Goal: Task Accomplishment & Management: Complete application form

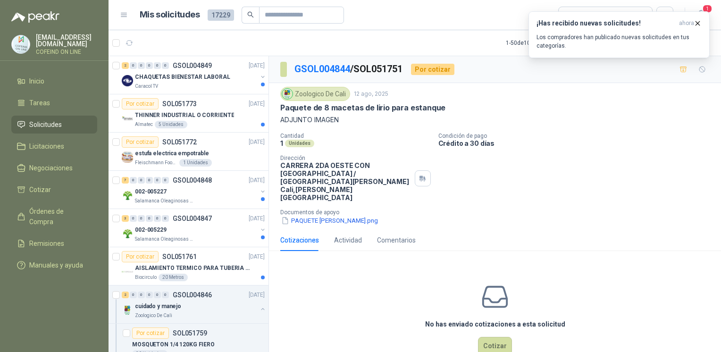
click at [489, 337] on button "Cotizar" at bounding box center [495, 346] width 34 height 18
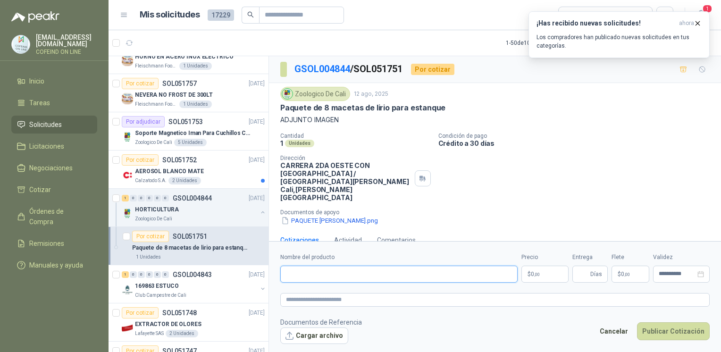
click at [315, 267] on input "Nombre del producto" at bounding box center [398, 273] width 237 height 17
paste input "**********"
type input "**********"
click at [304, 335] on button "Cargar archivo" at bounding box center [314, 335] width 68 height 17
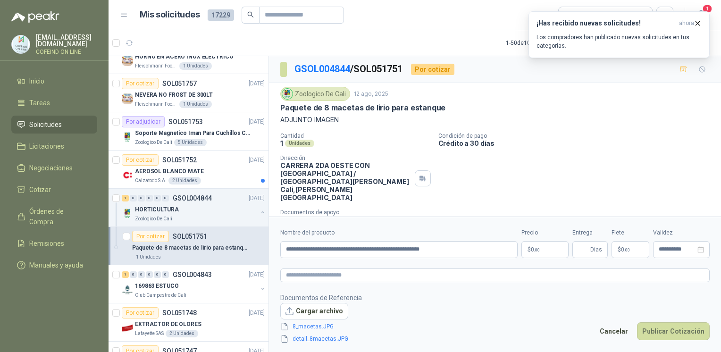
click at [548, 247] on body "[EMAIL_ADDRESS][DOMAIN_NAME] COFEIND ON LINE Inicio Tareas Solicitudes Licitaci…" at bounding box center [360, 176] width 721 height 352
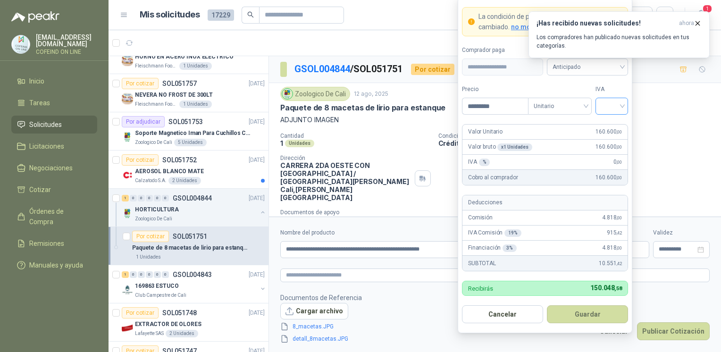
type input "*********"
click at [602, 101] on input "search" at bounding box center [611, 105] width 21 height 14
click at [604, 157] on div "0%" at bounding box center [611, 156] width 17 height 10
click at [585, 318] on button "Guardar" at bounding box center [587, 314] width 81 height 18
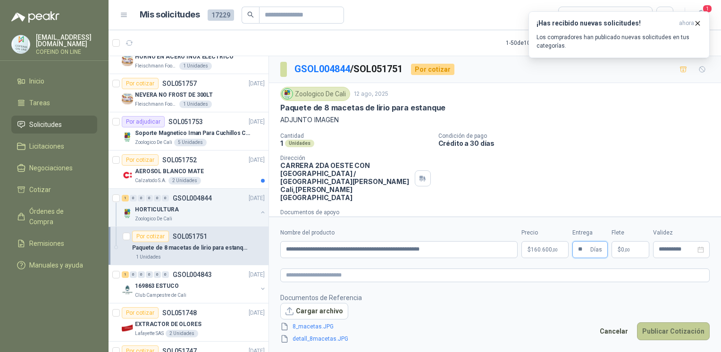
type input "**"
click at [653, 333] on button "Publicar Cotización" at bounding box center [673, 331] width 73 height 18
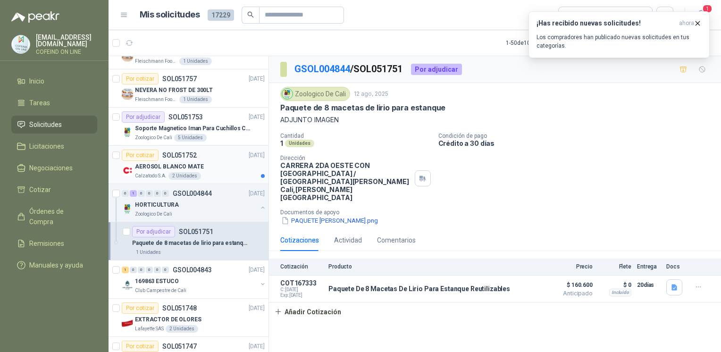
scroll to position [370, 0]
click at [144, 173] on p "Calzatodo S.A." at bounding box center [151, 175] width 32 height 8
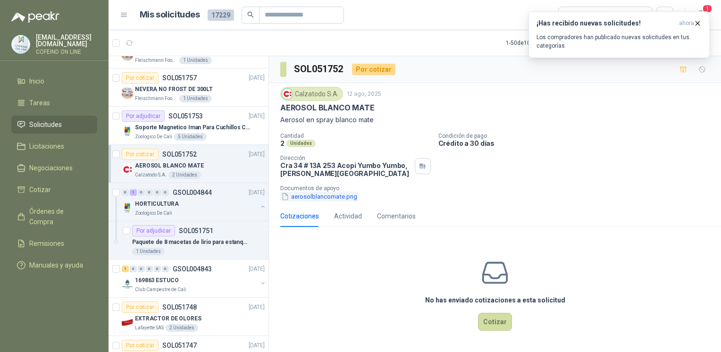
click at [348, 198] on button "aerosolblancomate.png" at bounding box center [319, 196] width 78 height 10
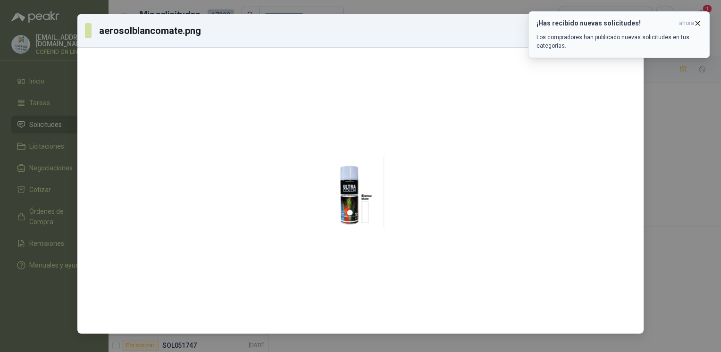
click at [697, 23] on icon "button" at bounding box center [698, 23] width 4 height 4
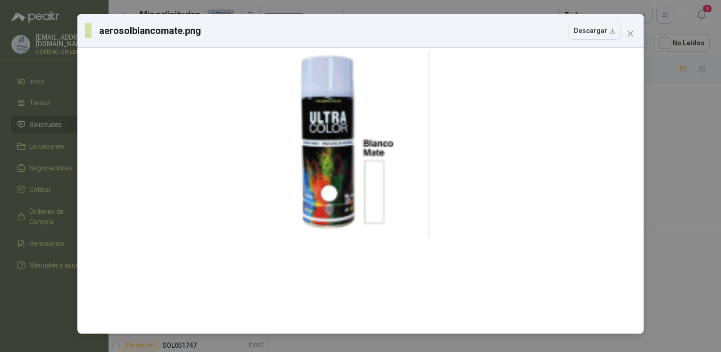
click at [673, 190] on div "aerosolblancomate.png Descargar" at bounding box center [360, 176] width 721 height 352
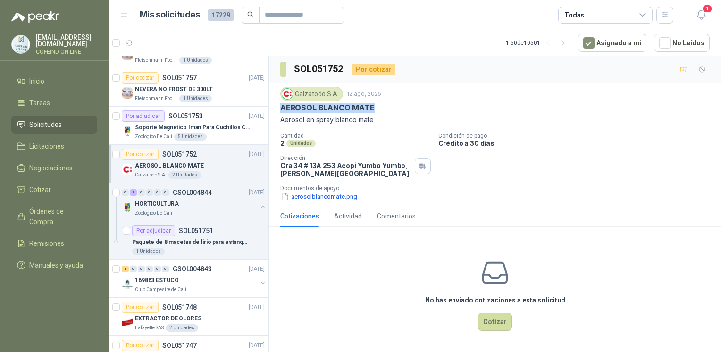
drag, startPoint x: 374, startPoint y: 107, endPoint x: 278, endPoint y: 110, distance: 96.2
click at [278, 110] on div "Calzatodo [DATE] AEROSOL BLANCO MATE Aerosol en spray blanco mate Cantidad 2 Un…" at bounding box center [495, 144] width 452 height 122
copy p "AEROSOL BLANCO MATE"
click at [302, 197] on button "aerosolblancomate.png" at bounding box center [319, 196] width 78 height 10
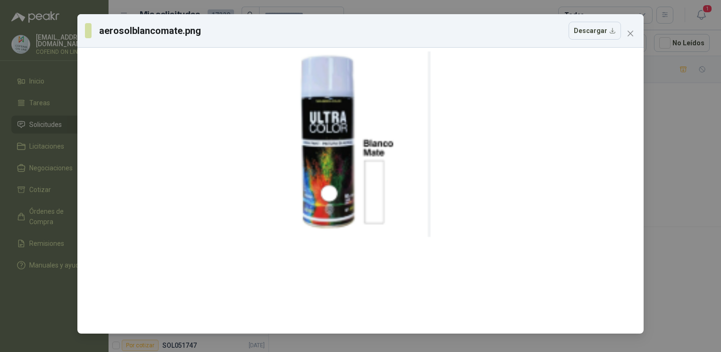
click at [700, 238] on div "aerosolblancomate.png Descargar" at bounding box center [360, 176] width 721 height 352
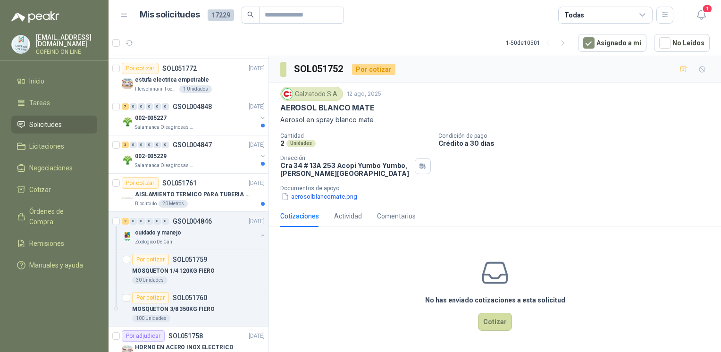
scroll to position [73, 0]
click at [172, 197] on p "AISLAMIENTO TERMICO PARA TUBERIA DE 8"" at bounding box center [193, 195] width 117 height 9
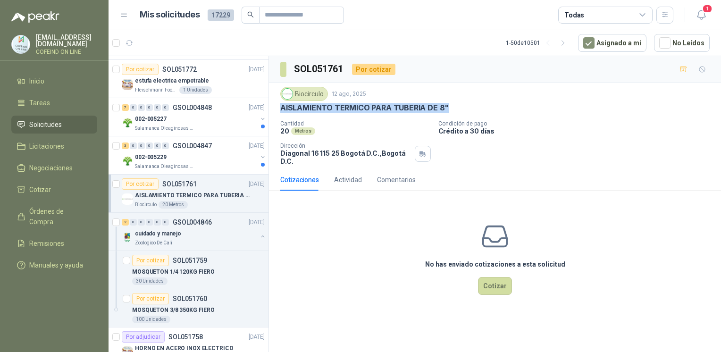
drag, startPoint x: 451, startPoint y: 110, endPoint x: 278, endPoint y: 111, distance: 172.6
click at [278, 111] on div "Biocirculo [DATE] AISLAMIENTO TERMICO PARA TUBERIA DE 8" Cantidad 20 Metros Con…" at bounding box center [495, 126] width 452 height 86
copy p "AISLAMIENTO TERMICO PARA TUBERIA DE 8""
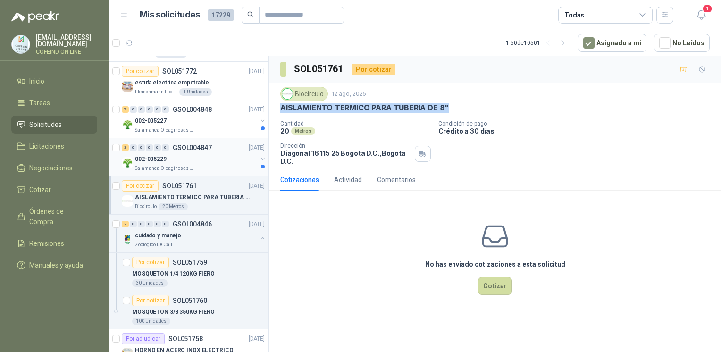
click at [188, 154] on div "002-005229" at bounding box center [196, 158] width 122 height 11
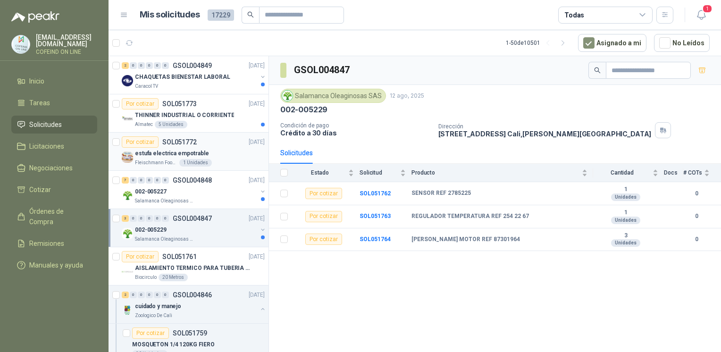
click at [148, 156] on p "estufa electrica empotrable" at bounding box center [172, 153] width 74 height 9
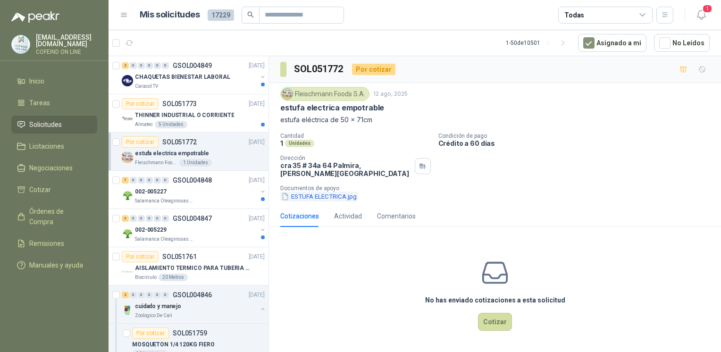
click at [323, 191] on button "ESTUFA ELECTRICA.jpg" at bounding box center [318, 196] width 77 height 10
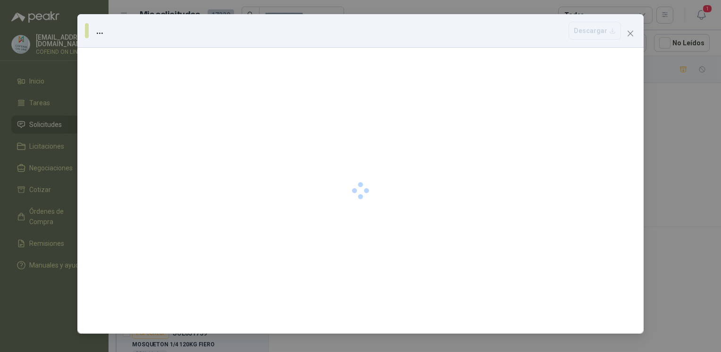
click at [681, 237] on div "... [GEOGRAPHIC_DATA]" at bounding box center [360, 176] width 721 height 352
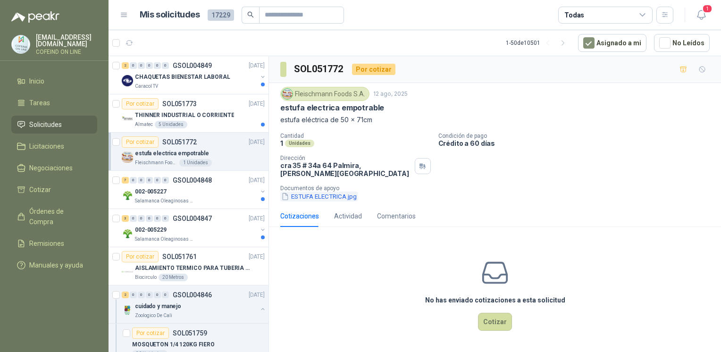
click at [298, 191] on button "ESTUFA ELECTRICA.jpg" at bounding box center [318, 196] width 77 height 10
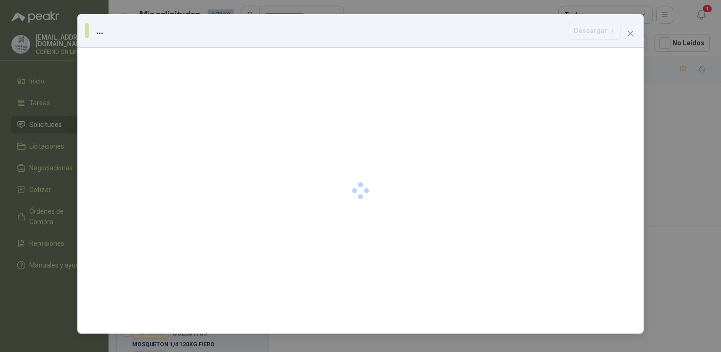
click at [647, 235] on div "... [GEOGRAPHIC_DATA]" at bounding box center [360, 176] width 721 height 352
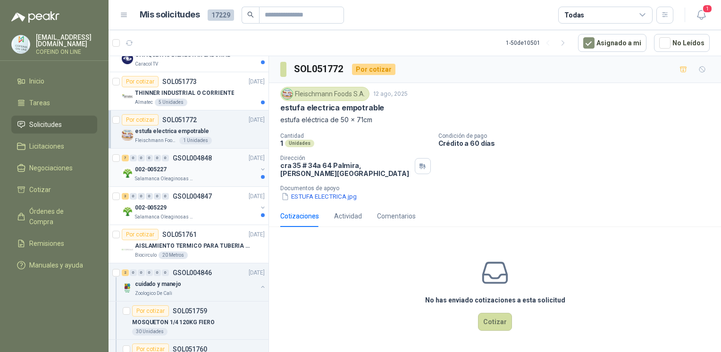
scroll to position [35, 0]
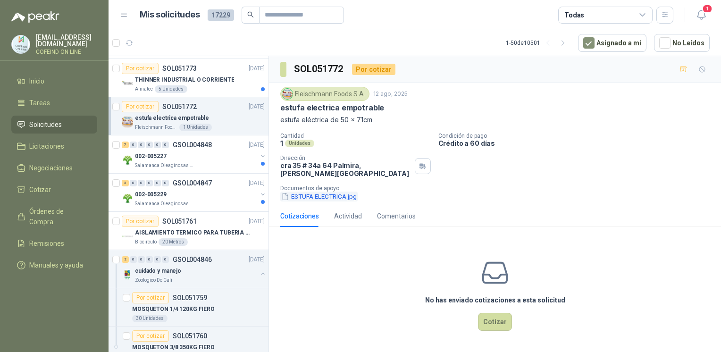
click at [327, 191] on button "ESTUFA ELECTRICA.jpg" at bounding box center [318, 196] width 77 height 10
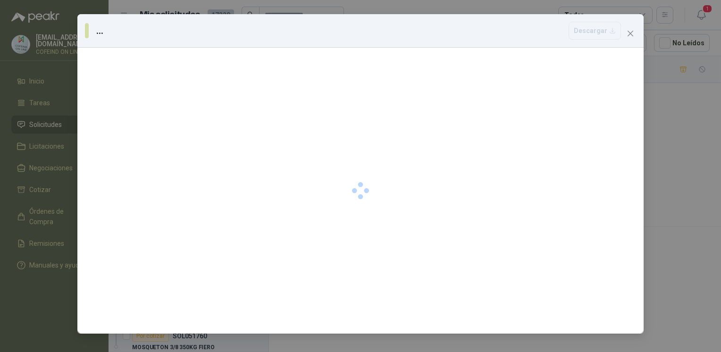
click at [630, 33] on icon "close" at bounding box center [630, 34] width 6 height 6
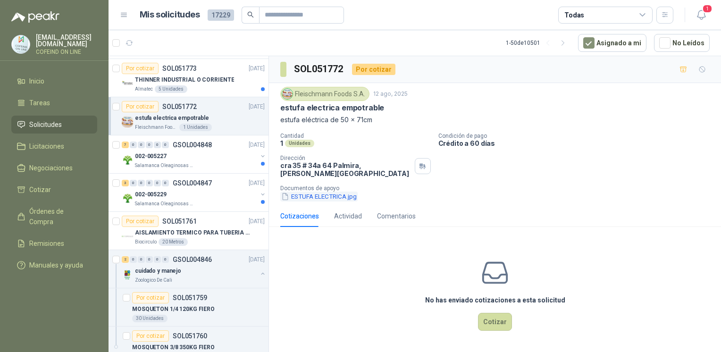
click at [320, 191] on button "ESTUFA ELECTRICA.jpg" at bounding box center [318, 196] width 77 height 10
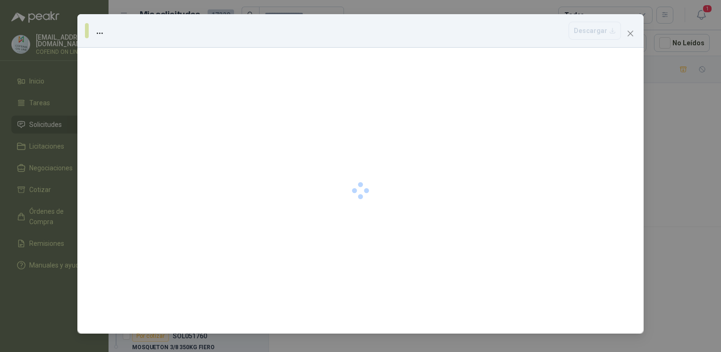
click at [448, 259] on div at bounding box center [360, 191] width 566 height 286
click at [677, 174] on div "... [GEOGRAPHIC_DATA]" at bounding box center [360, 176] width 721 height 352
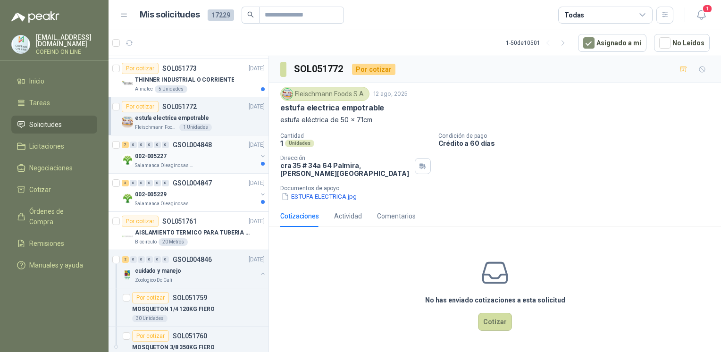
click at [166, 158] on p "002-005227" at bounding box center [151, 156] width 32 height 9
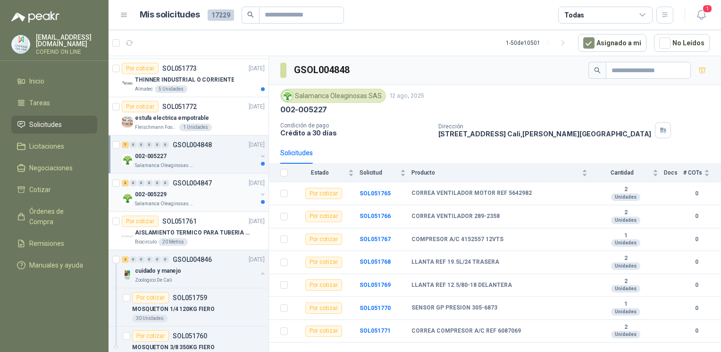
click at [189, 198] on div "002-005229" at bounding box center [196, 194] width 122 height 11
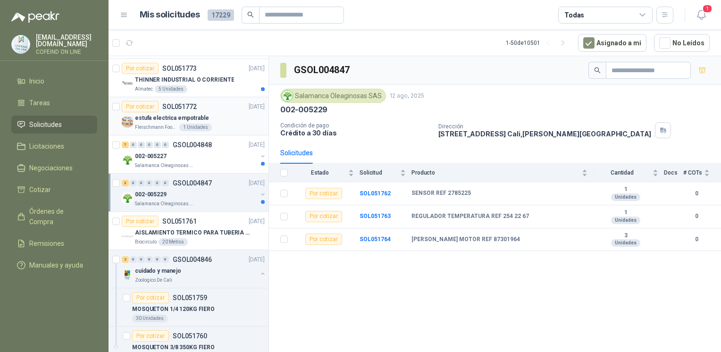
click at [169, 116] on p "estufa electrica empotrable" at bounding box center [172, 118] width 74 height 9
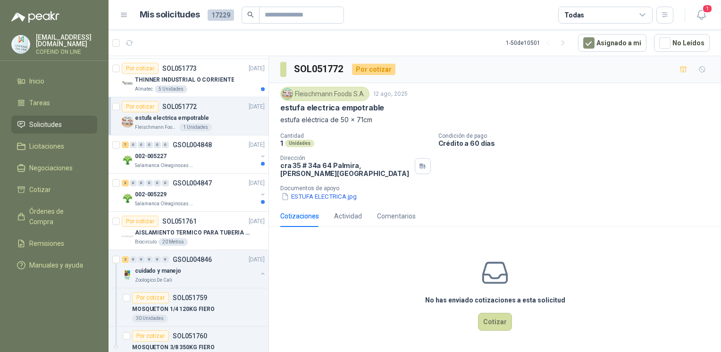
click at [340, 185] on p "Documentos de apoyo" at bounding box center [498, 188] width 437 height 7
click at [341, 191] on button "ESTUFA ELECTRICA.jpg" at bounding box center [318, 196] width 77 height 10
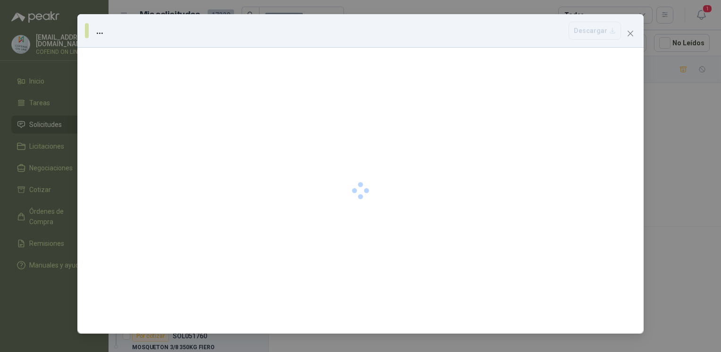
click at [669, 168] on div "... [GEOGRAPHIC_DATA]" at bounding box center [360, 176] width 721 height 352
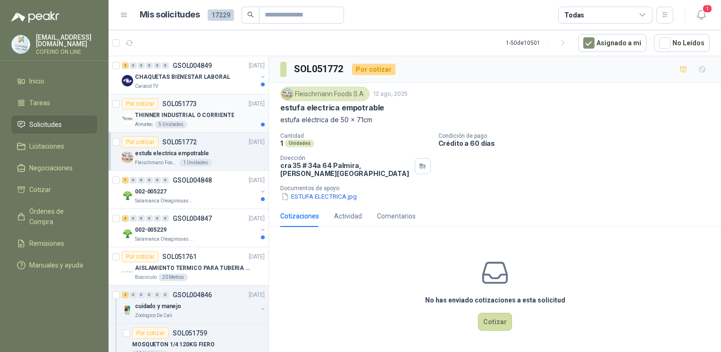
click at [157, 114] on p "THINNER INDUSTRIAL O CORRIENTE" at bounding box center [184, 115] width 99 height 9
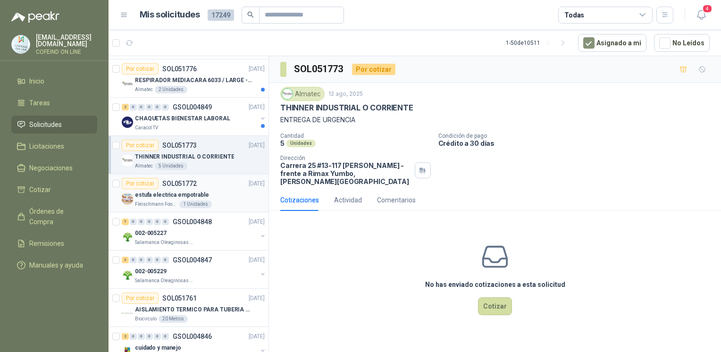
scroll to position [340, 0]
click at [163, 201] on p "Fleischmann Foods S.A." at bounding box center [156, 205] width 42 height 8
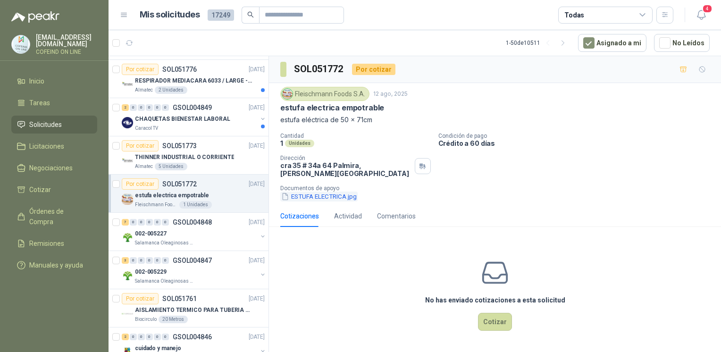
click at [321, 191] on button "ESTUFA ELECTRICA.jpg" at bounding box center [318, 196] width 77 height 10
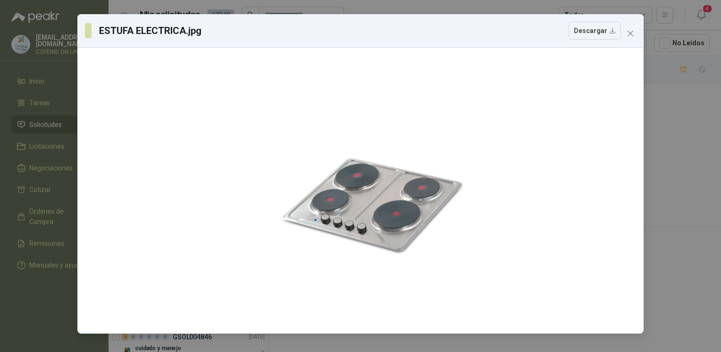
click at [661, 196] on div "ESTUFA ELECTRICA.jpg Descargar" at bounding box center [360, 176] width 721 height 352
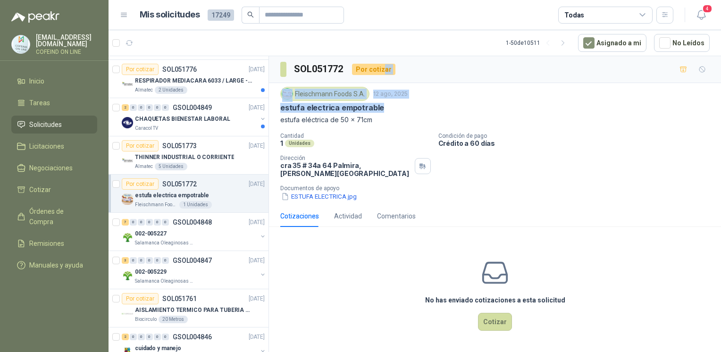
drag, startPoint x: 382, startPoint y: 69, endPoint x: 380, endPoint y: 105, distance: 35.9
click at [380, 105] on div "SOL051772 Por cotizar Fleischmann Foods S.A. 12 ago, 2025 estufa electrica empo…" at bounding box center [495, 205] width 452 height 298
drag, startPoint x: 380, startPoint y: 105, endPoint x: 379, endPoint y: 111, distance: 6.7
click at [379, 111] on p "estufa electrica empotrable" at bounding box center [332, 108] width 104 height 10
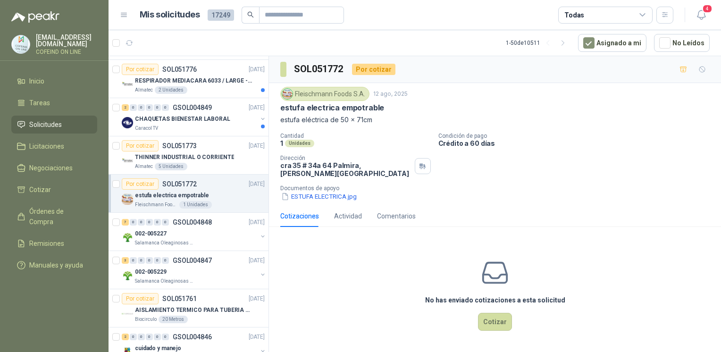
click at [376, 120] on p "estufa eléctrica de 50 x 71cm" at bounding box center [494, 120] width 429 height 10
drag, startPoint x: 376, startPoint y: 118, endPoint x: 281, endPoint y: 120, distance: 95.3
click at [281, 120] on p "estufa eléctrica de 50 x 71cm" at bounding box center [494, 120] width 429 height 10
copy p "estufa eléctrica de 50 x 71cm"
click at [319, 191] on button "ESTUFA ELECTRICA.jpg" at bounding box center [318, 196] width 77 height 10
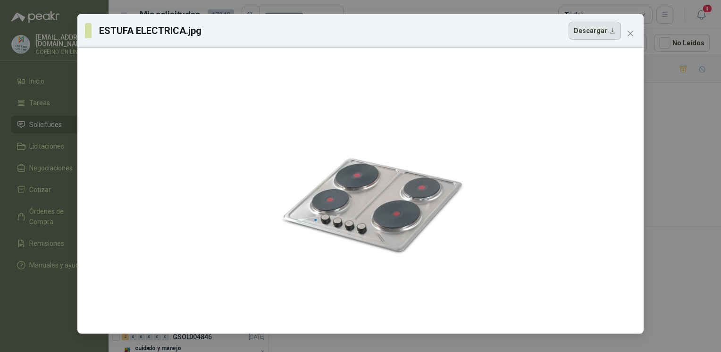
click at [603, 29] on button "Descargar" at bounding box center [594, 31] width 52 height 18
click at [688, 154] on div "ESTUFA ELECTRICA.jpg Descargar" at bounding box center [360, 176] width 721 height 352
